Goal: Transaction & Acquisition: Book appointment/travel/reservation

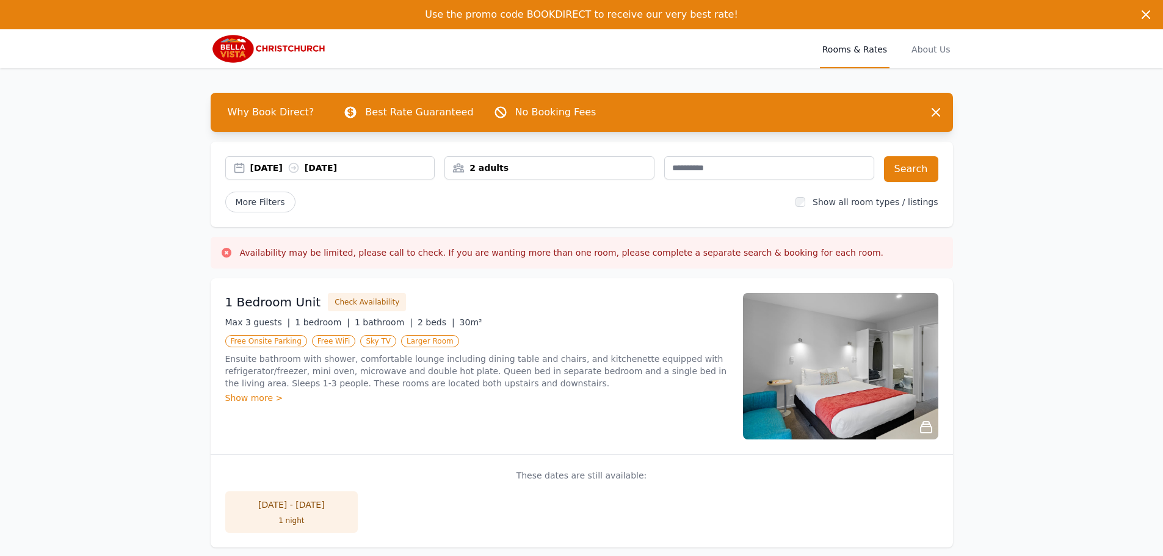
click at [261, 167] on div "[DATE] [DATE]" at bounding box center [342, 168] width 184 height 12
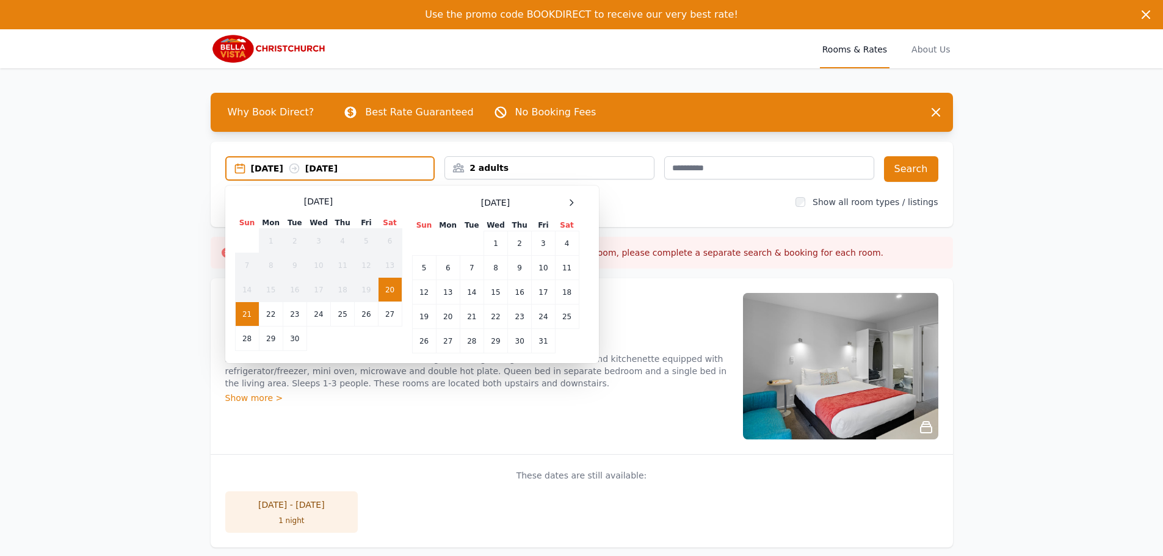
click at [563, 206] on div "[DATE]" at bounding box center [495, 202] width 167 height 15
click at [570, 201] on icon at bounding box center [572, 203] width 10 height 10
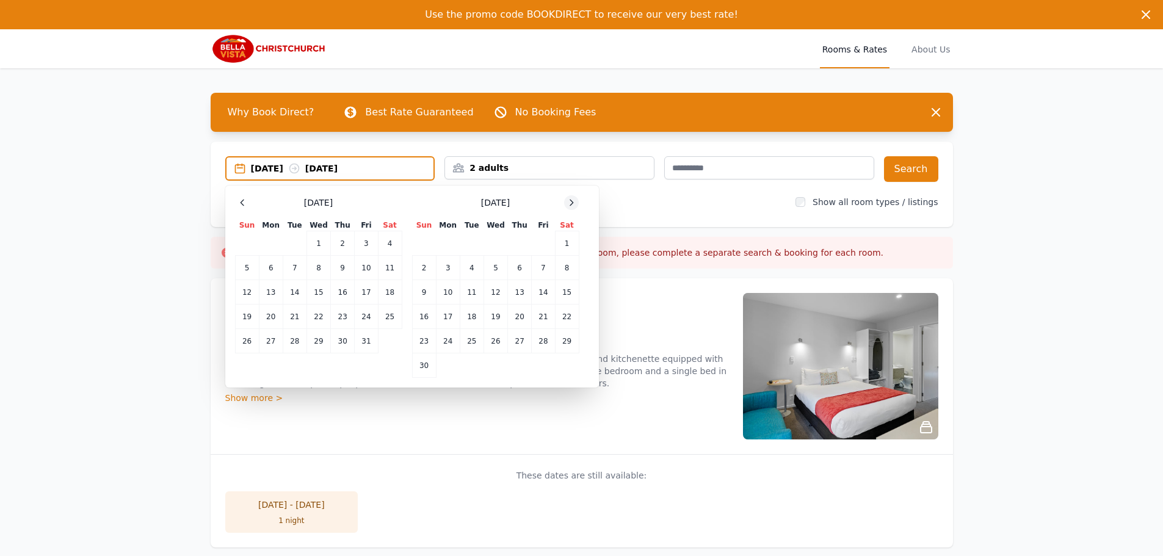
click at [570, 201] on icon at bounding box center [572, 203] width 10 height 10
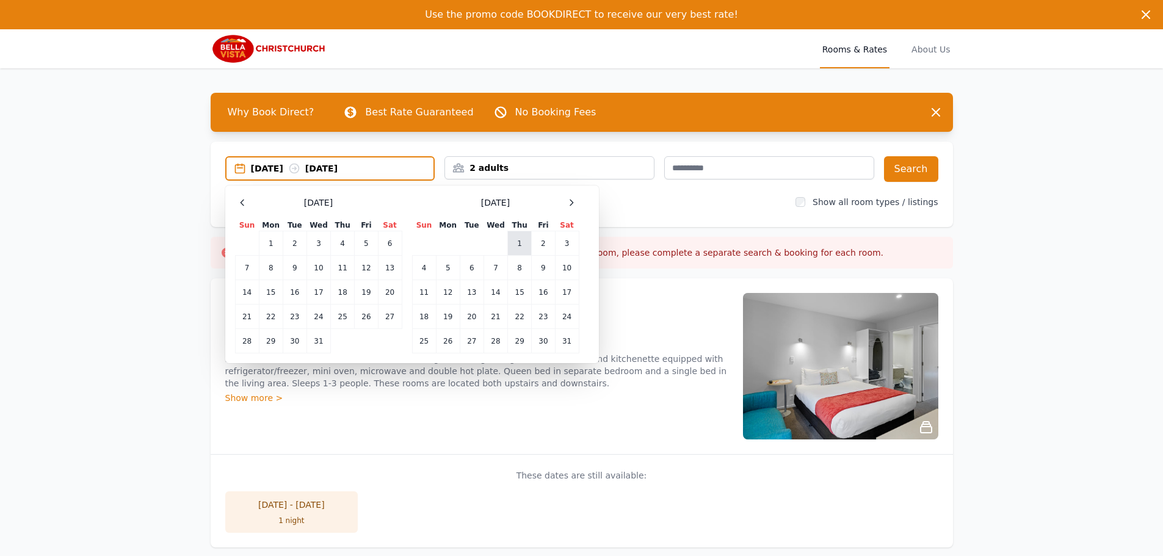
click at [521, 237] on td "1" at bounding box center [520, 243] width 24 height 24
click at [443, 266] on td "5" at bounding box center [448, 268] width 24 height 24
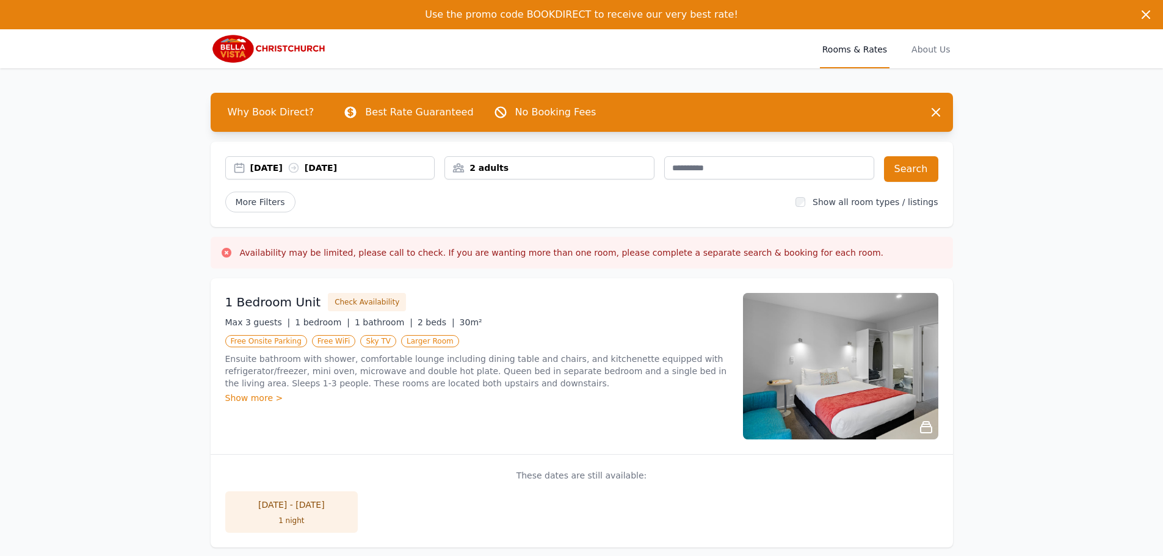
click at [564, 167] on div "2 adults" at bounding box center [549, 168] width 209 height 12
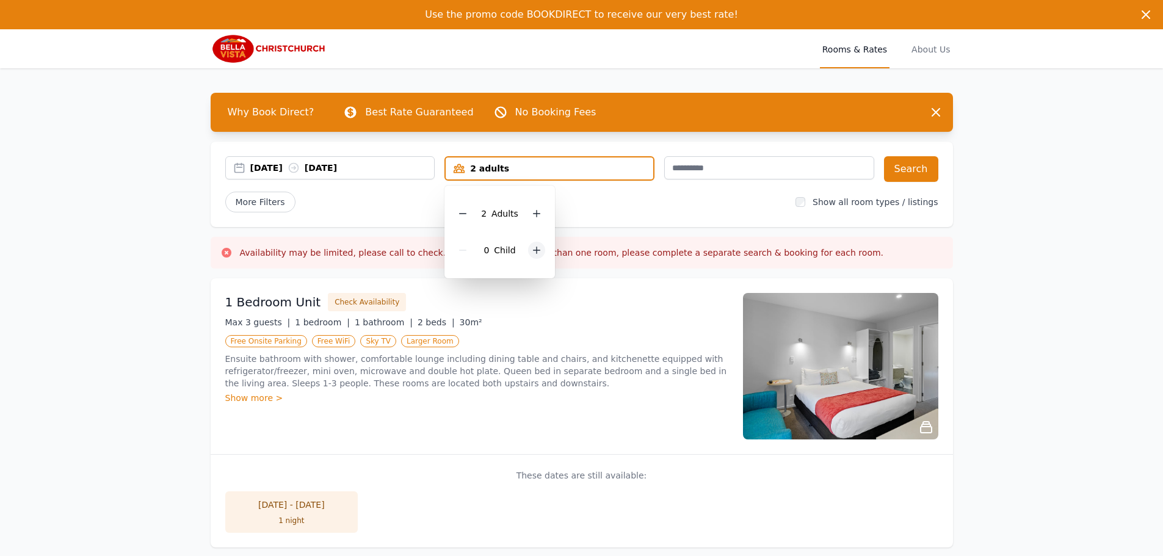
click at [537, 246] on icon at bounding box center [537, 251] width 10 height 10
drag, startPoint x: 602, startPoint y: 217, endPoint x: 625, endPoint y: 212, distance: 24.3
click at [602, 217] on div "[DATE] [DATE] 2 adults, 1 child [DEMOGRAPHIC_DATA] Adult s 1 Child Search More …" at bounding box center [582, 185] width 743 height 86
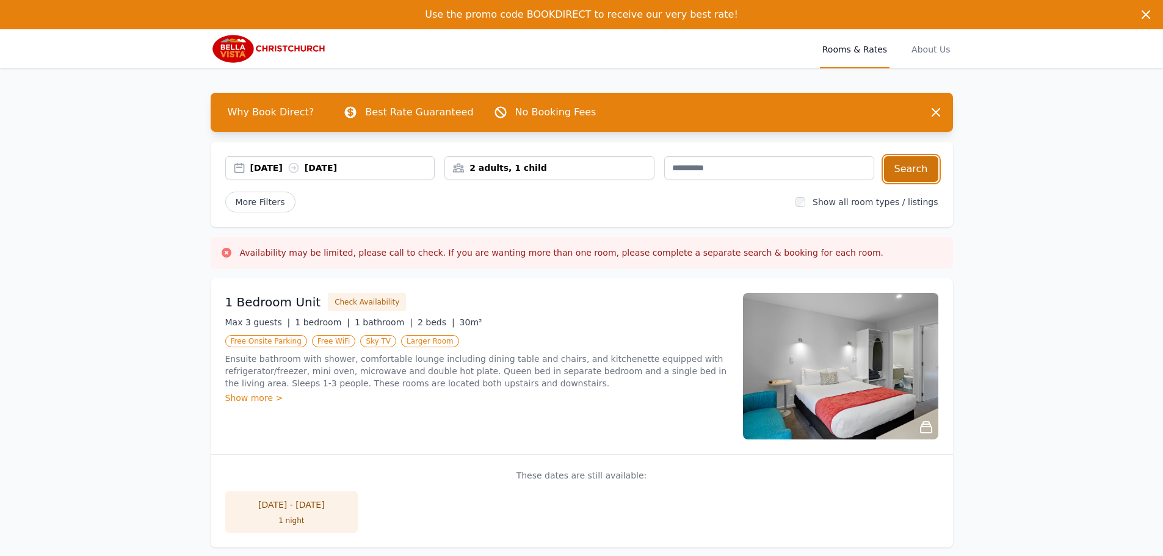
click at [919, 170] on button "Search" at bounding box center [911, 169] width 54 height 26
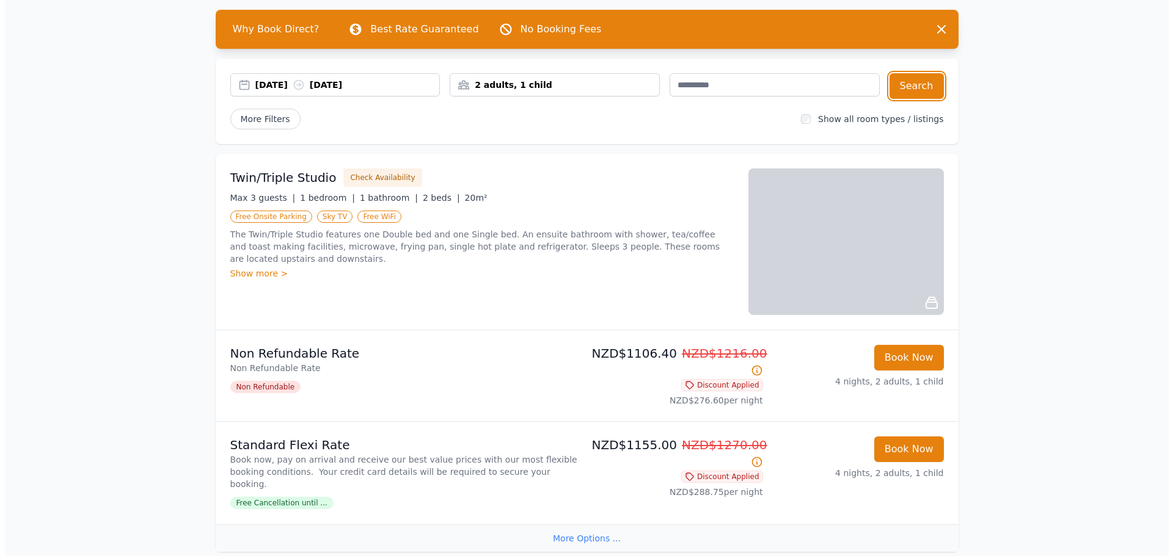
scroll to position [61, 0]
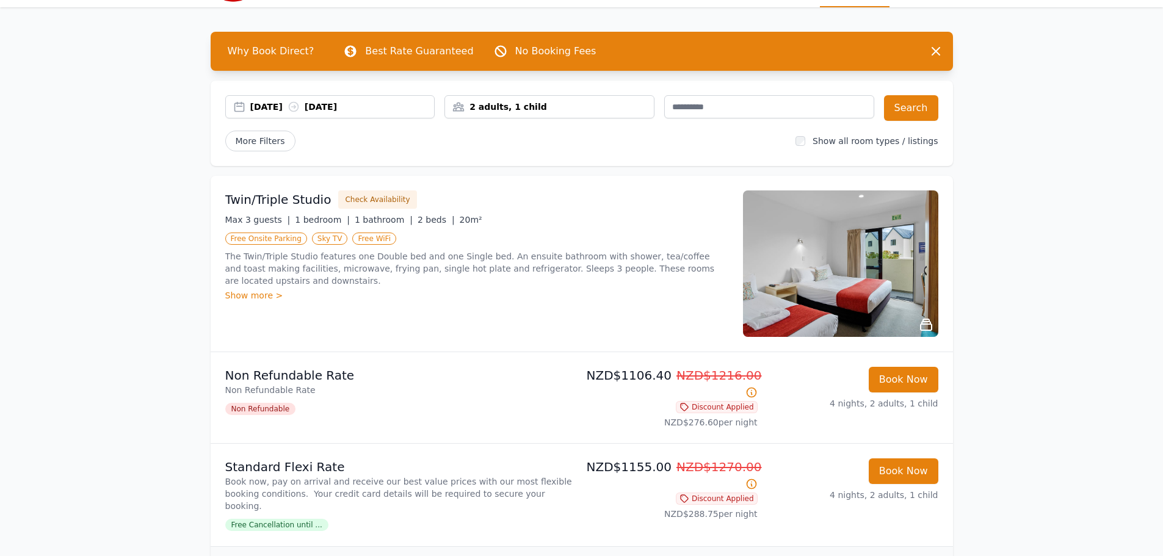
click at [890, 274] on img at bounding box center [840, 264] width 195 height 147
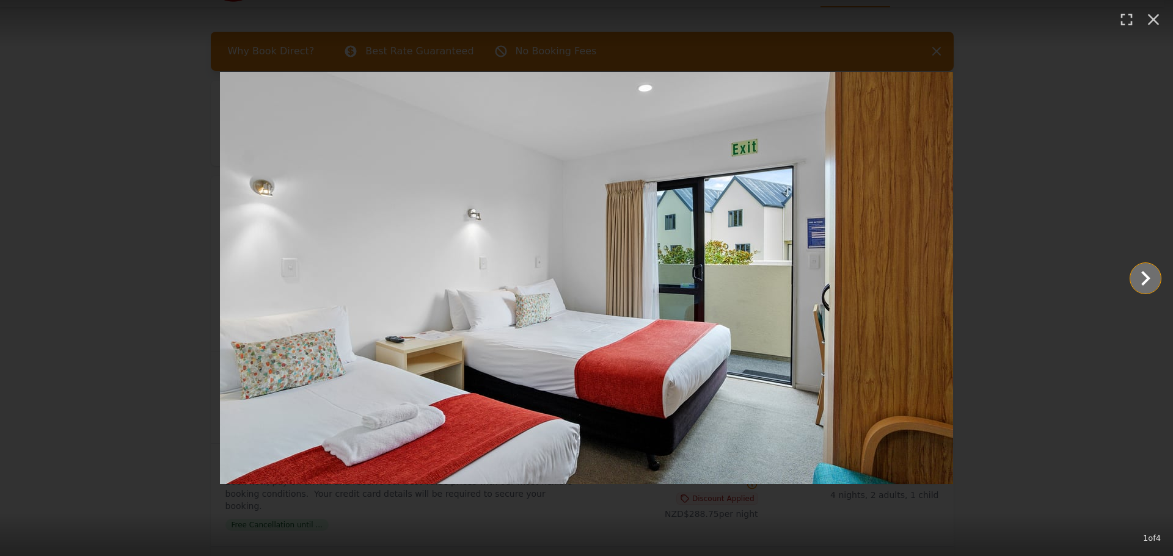
click at [1151, 271] on icon "Show slide 2 of 4" at bounding box center [1144, 278] width 29 height 29
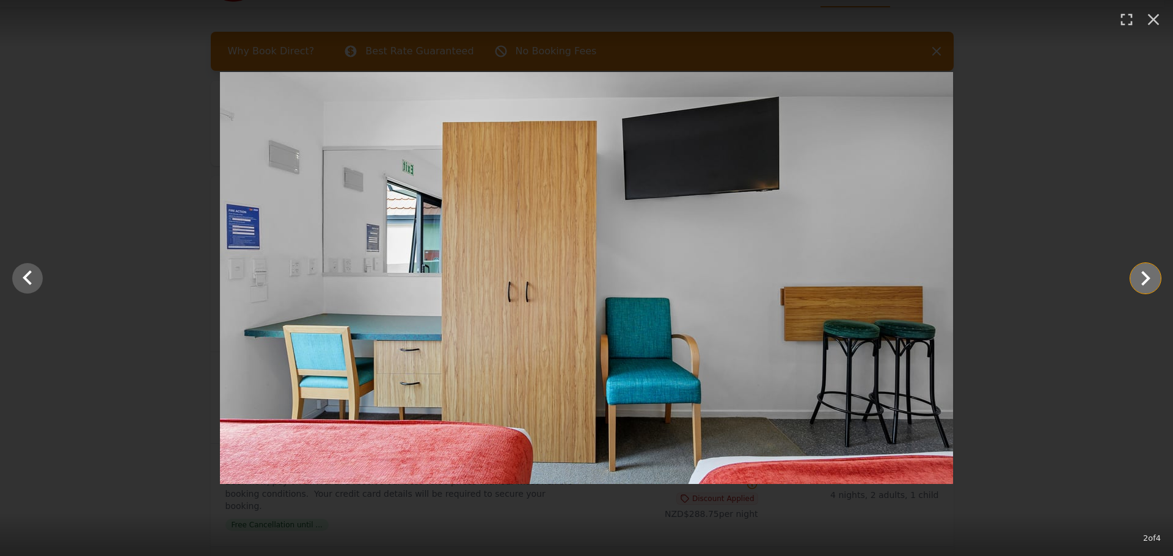
click at [1151, 271] on icon "Show slide 3 of 4" at bounding box center [1144, 278] width 29 height 29
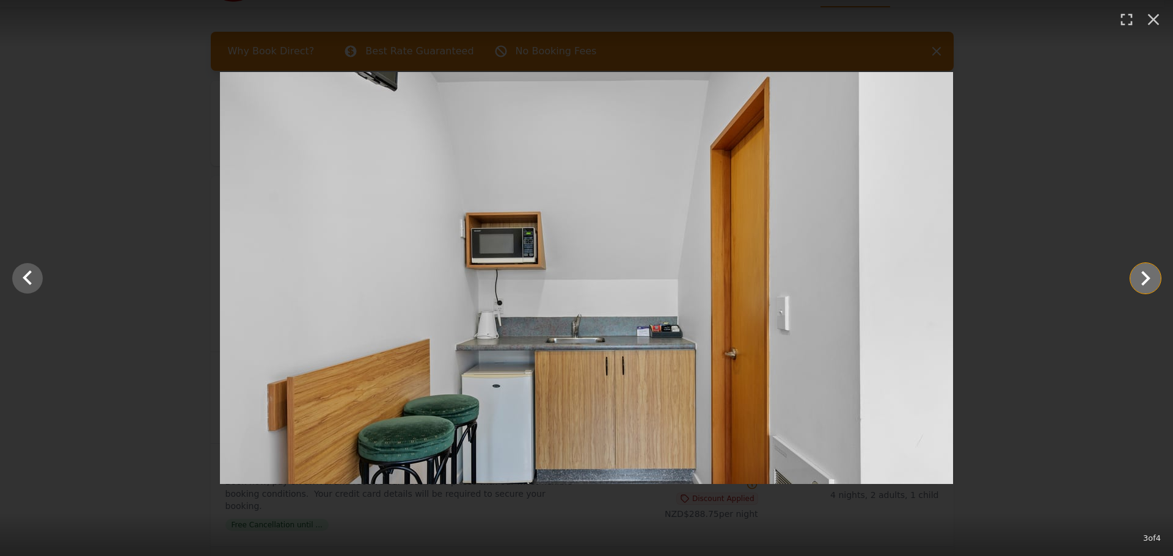
click at [1151, 271] on icon "Show slide 4 of 4" at bounding box center [1144, 278] width 29 height 29
